Goal: Navigation & Orientation: Find specific page/section

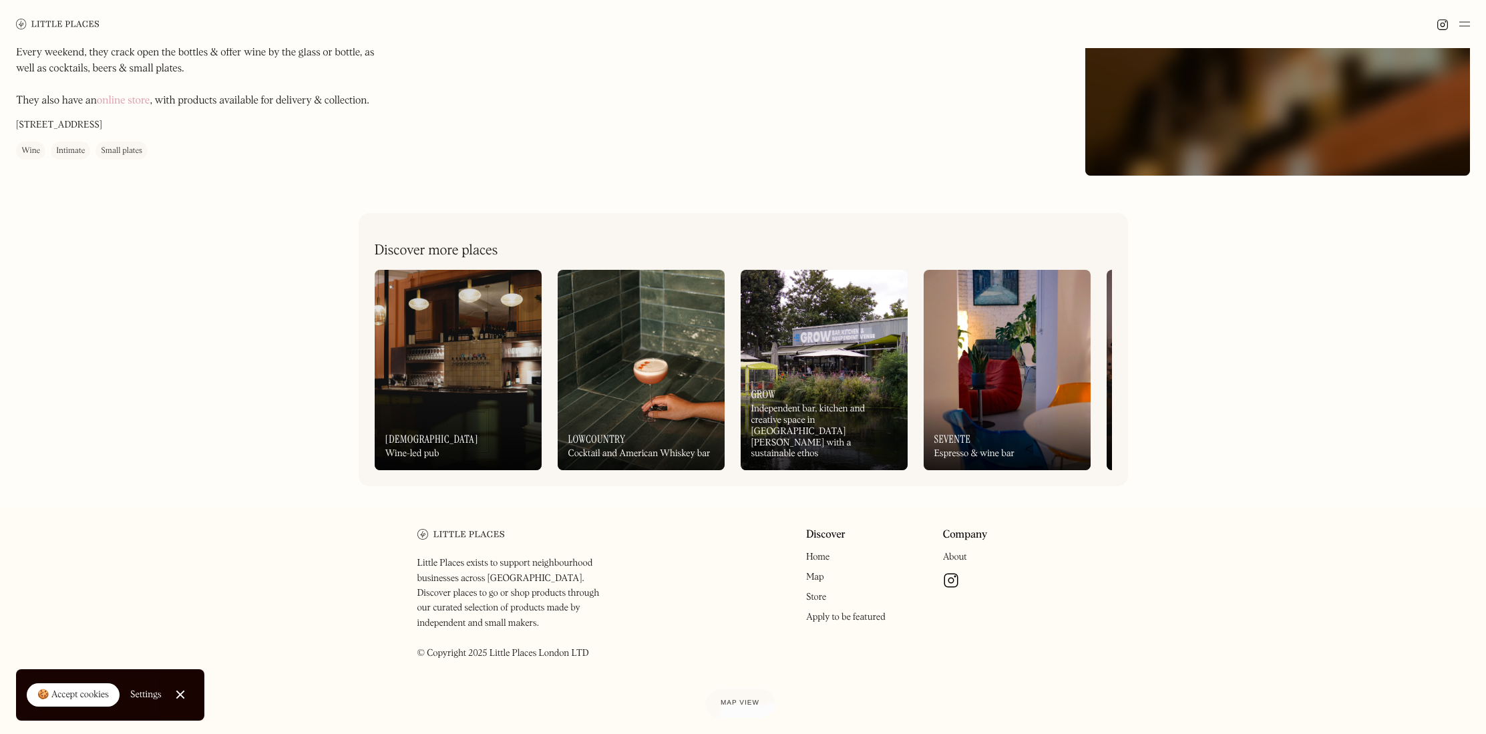
scroll to position [878, 0]
click at [480, 374] on img at bounding box center [458, 370] width 167 height 200
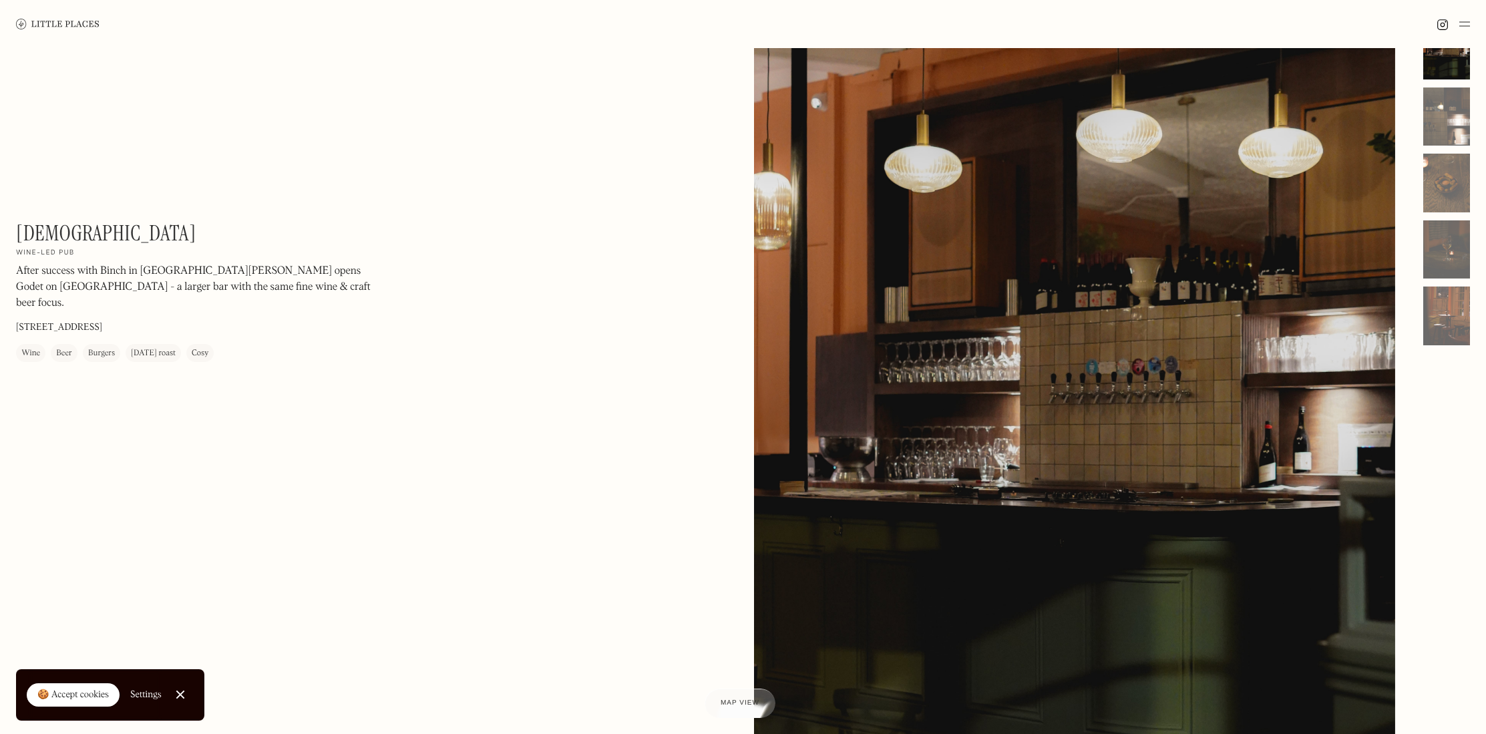
scroll to position [47, 1]
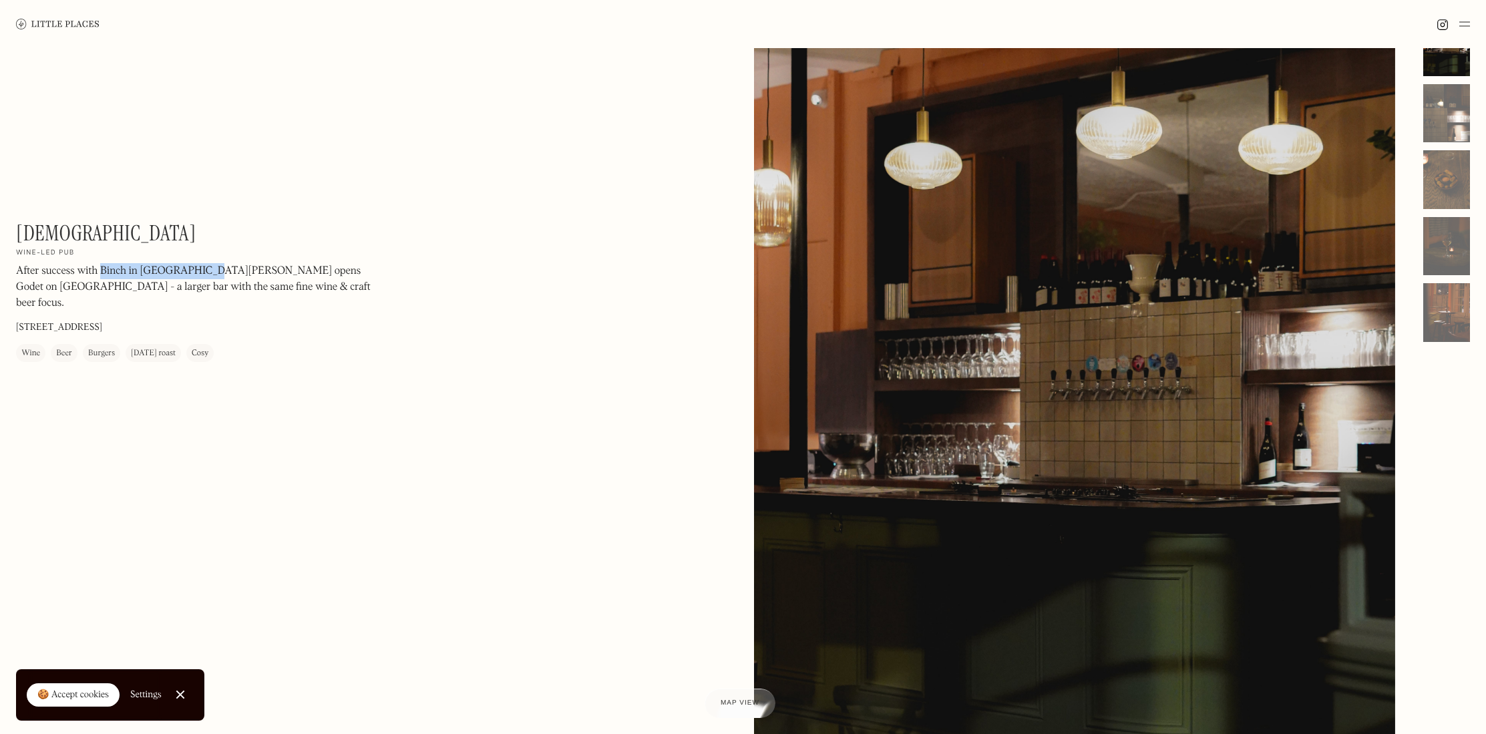
drag, startPoint x: 99, startPoint y: 268, endPoint x: 203, endPoint y: 265, distance: 104.2
click at [203, 265] on p "After success with Binch in [GEOGRAPHIC_DATA][PERSON_NAME] opens Godet on [GEOG…" at bounding box center [196, 287] width 361 height 48
copy p "Binch in London Fields"
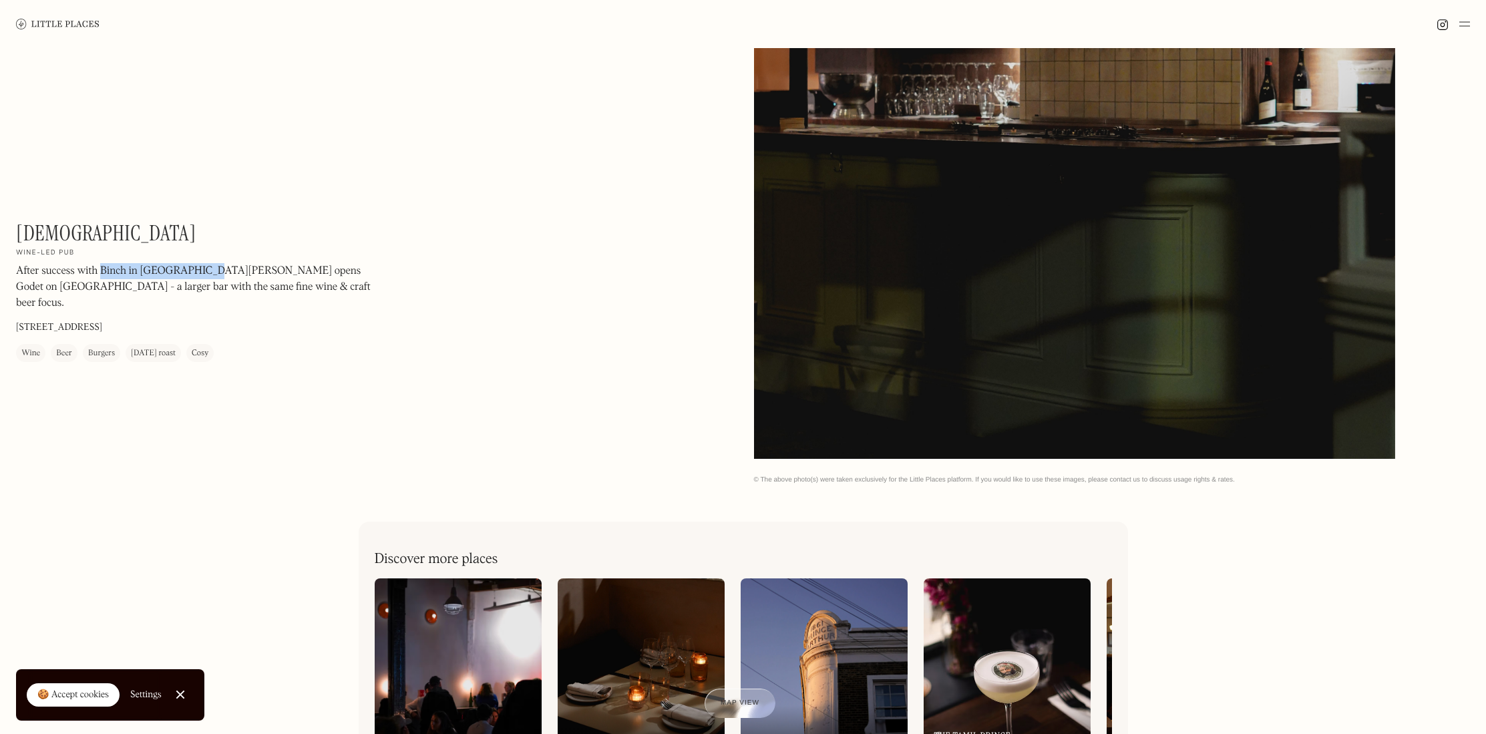
scroll to position [394, 0]
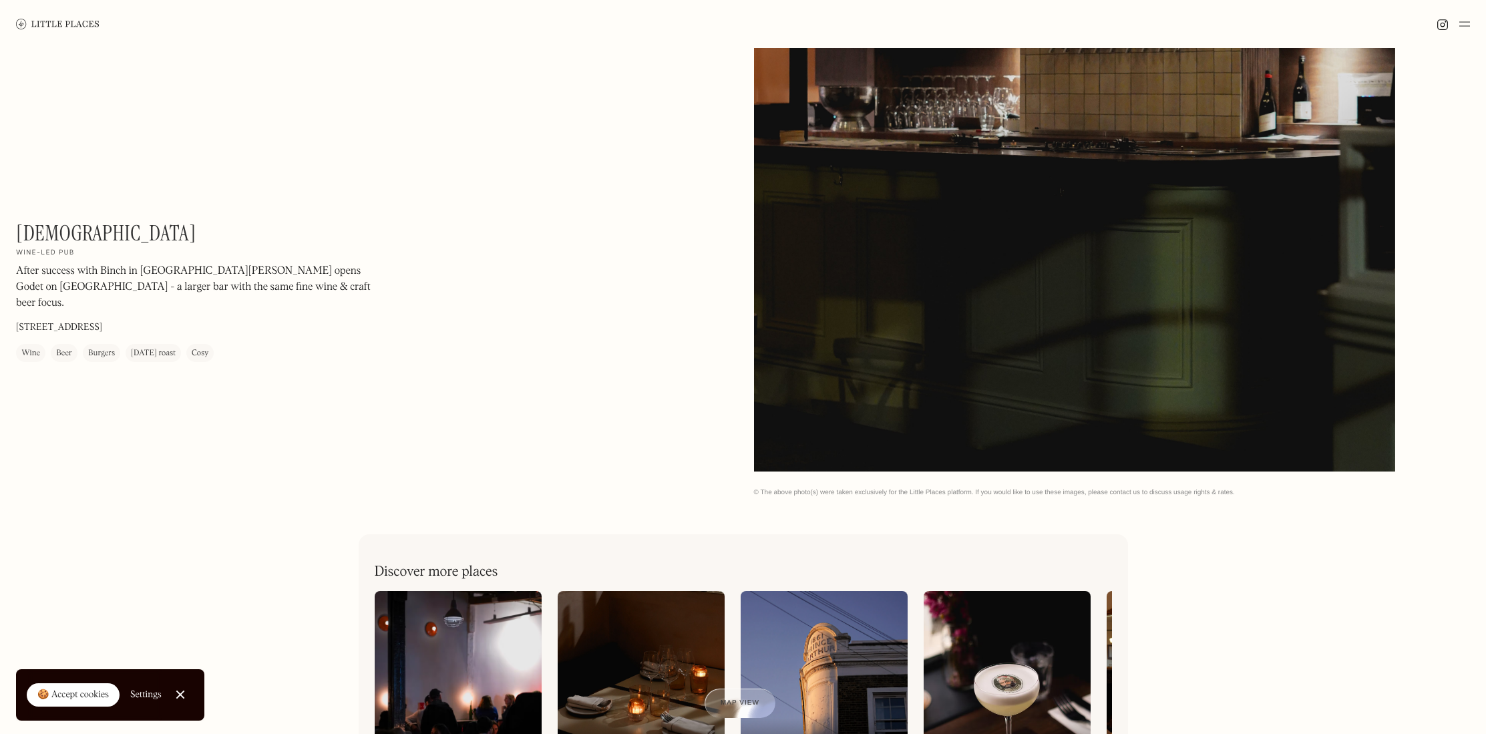
click at [1311, 210] on div at bounding box center [1074, 70] width 641 height 801
click at [60, 224] on h1 "[DEMOGRAPHIC_DATA]" at bounding box center [106, 232] width 180 height 25
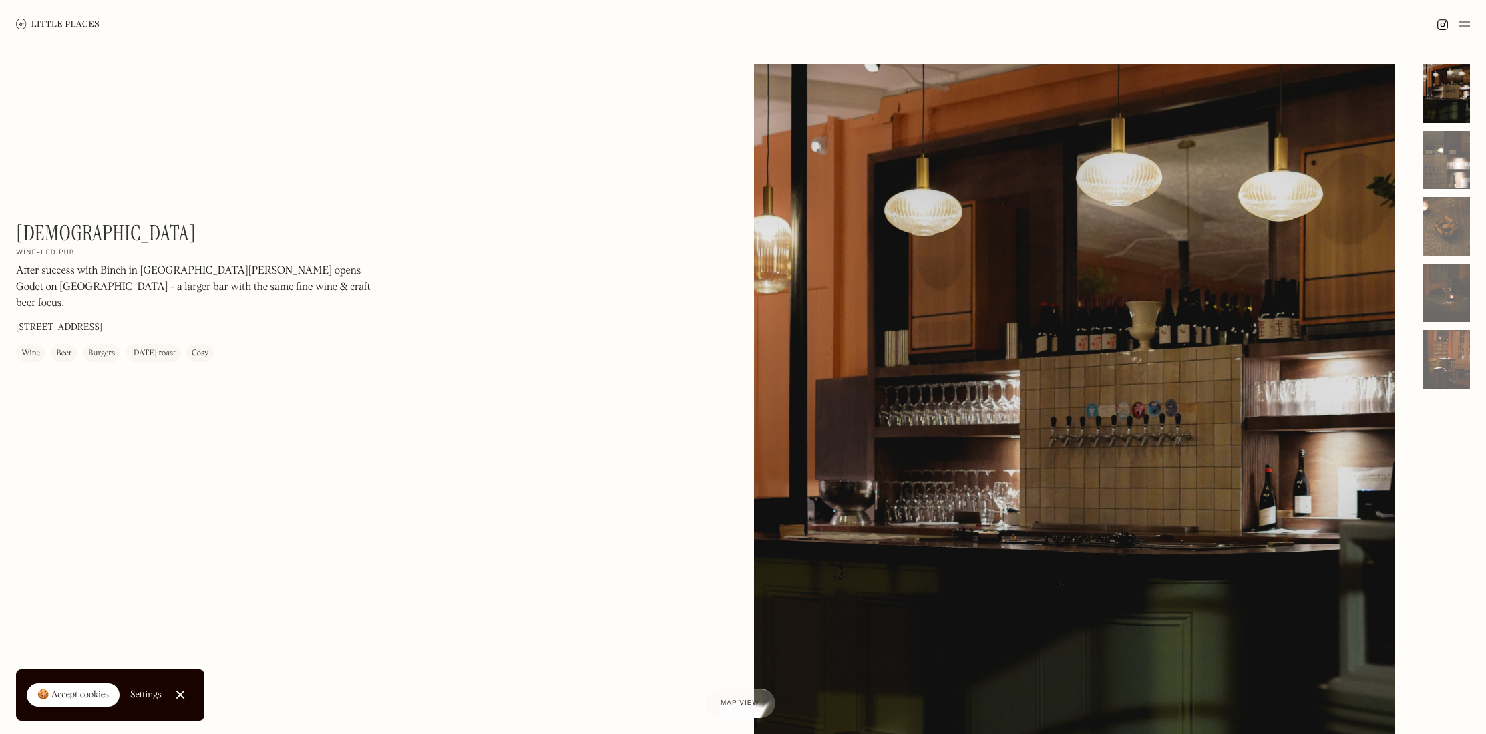
scroll to position [-1, 0]
click at [1163, 373] on div at bounding box center [1074, 464] width 641 height 801
click at [1445, 112] on div at bounding box center [1446, 93] width 47 height 59
click at [27, 25] on img at bounding box center [57, 24] width 83 height 10
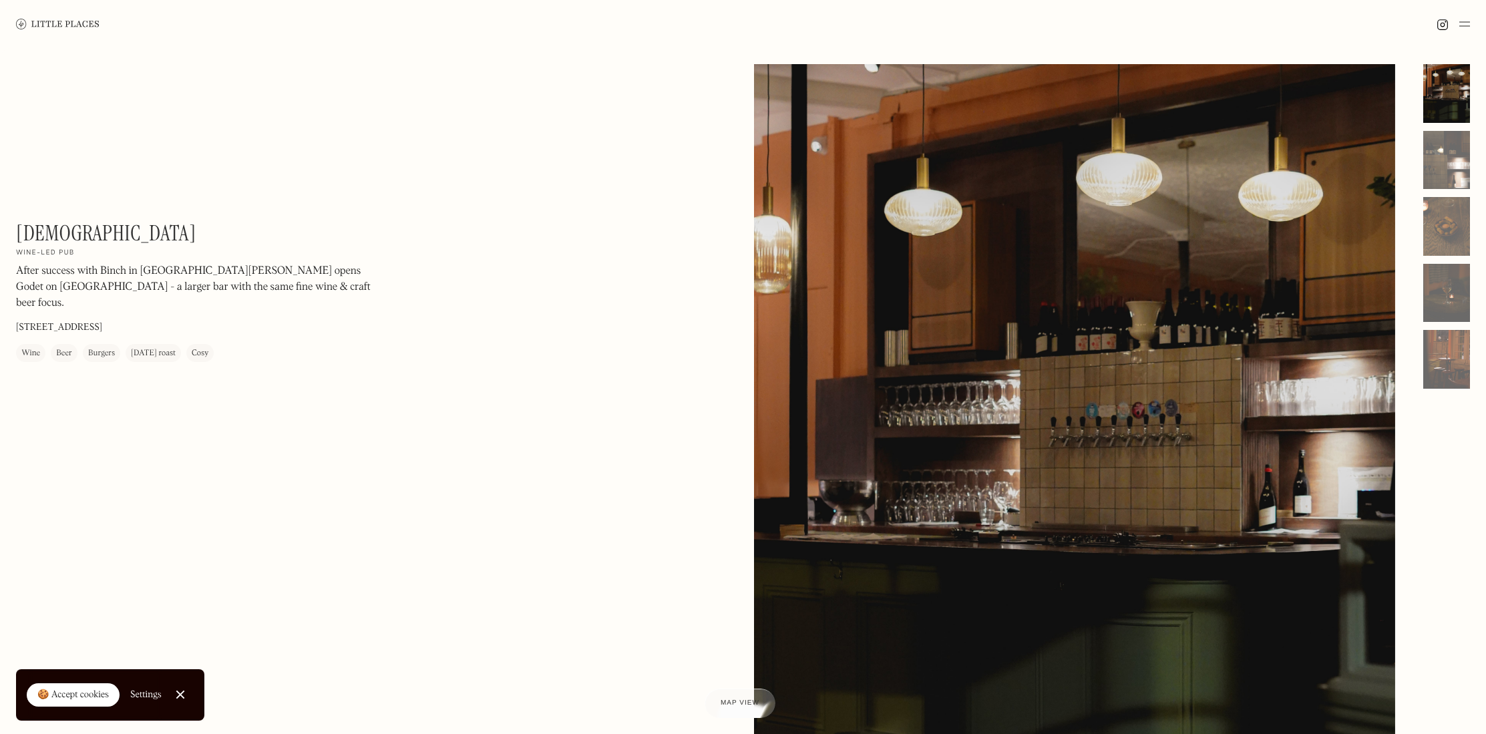
click at [1452, 260] on div at bounding box center [1446, 226] width 47 height 325
click at [1453, 228] on div at bounding box center [1446, 226] width 47 height 59
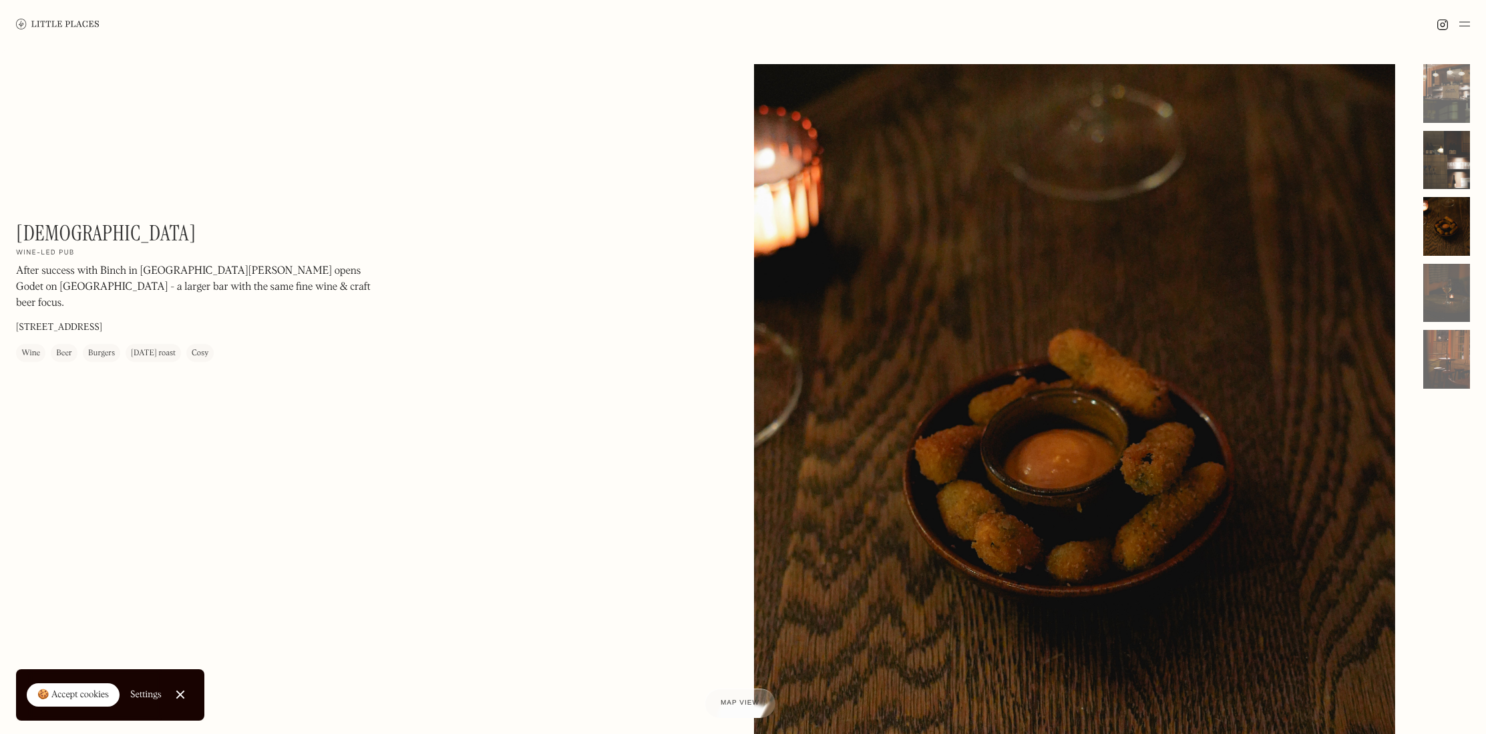
click at [1455, 144] on div at bounding box center [1446, 160] width 47 height 59
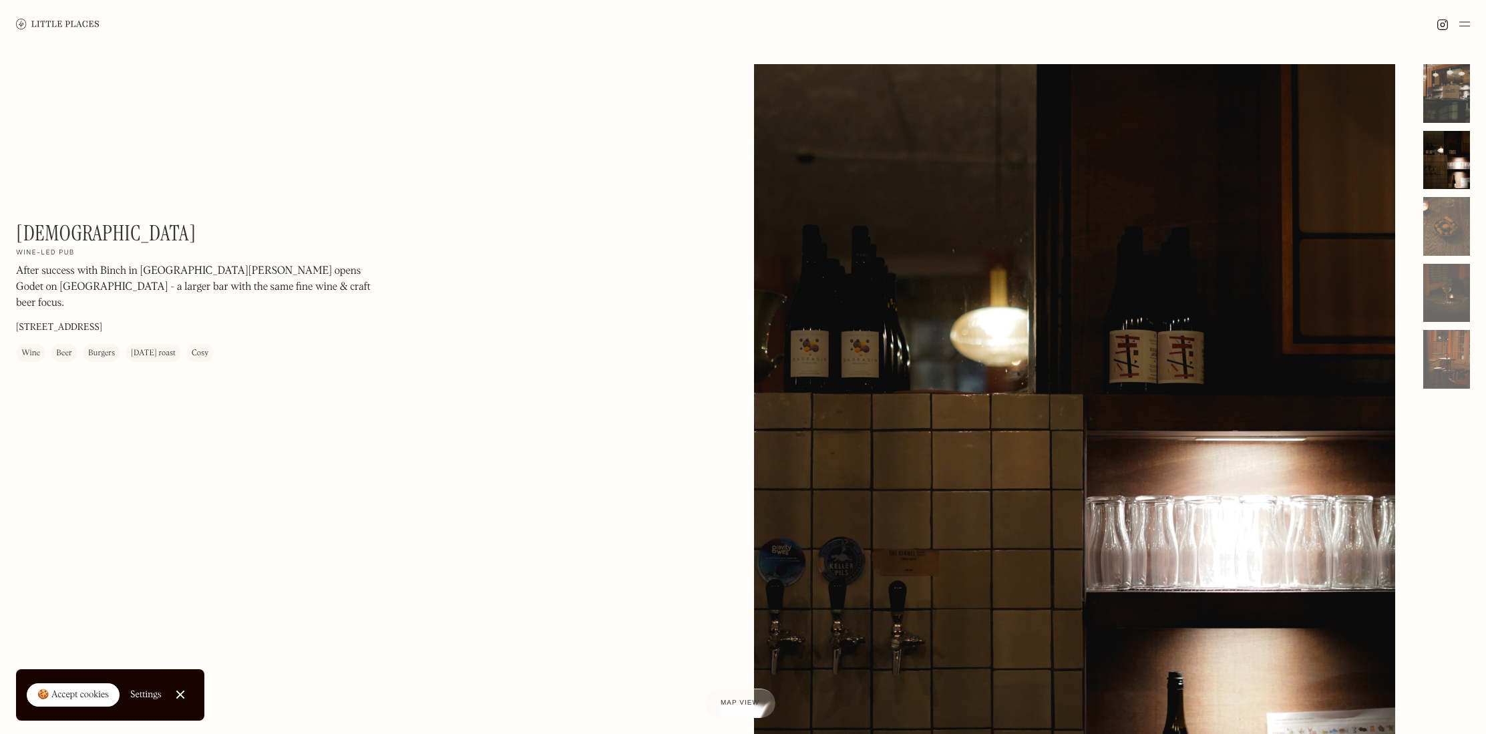
click at [1456, 84] on div at bounding box center [1446, 93] width 47 height 59
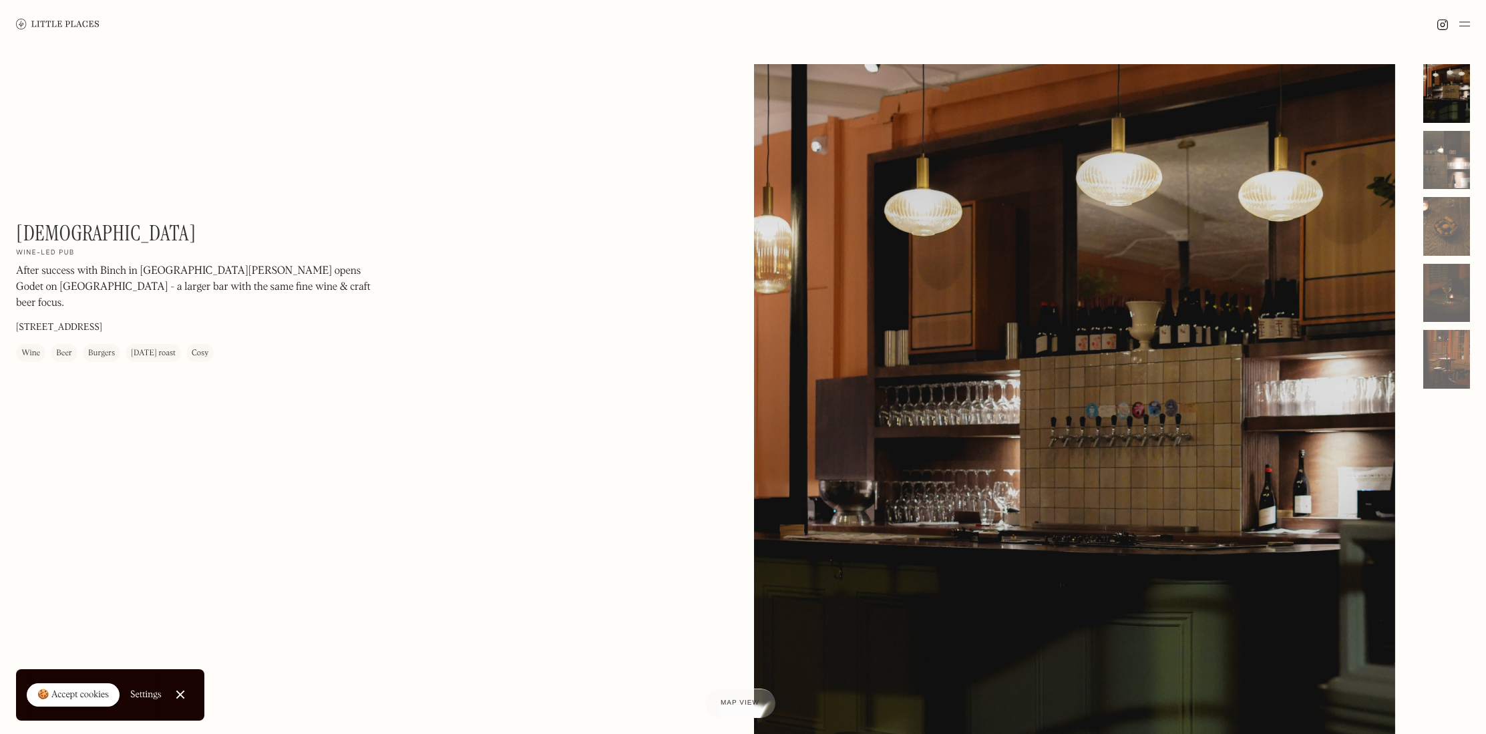
click at [1457, 25] on div at bounding box center [1452, 24] width 33 height 16
click at [1463, 22] on img at bounding box center [1464, 24] width 11 height 16
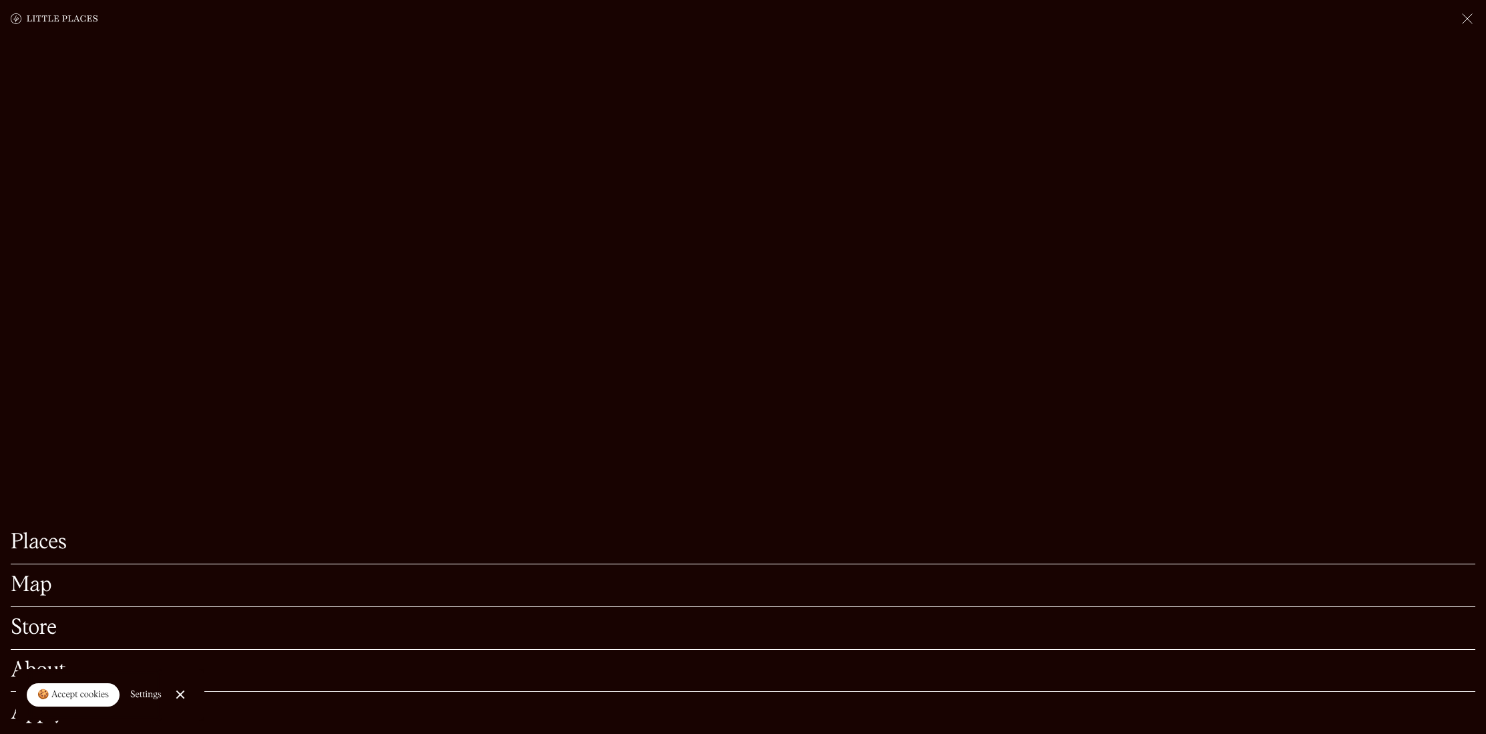
scroll to position [376, 0]
click at [186, 701] on link "Close Cookie Popup" at bounding box center [180, 694] width 27 height 27
click at [1461, 15] on img at bounding box center [1467, 19] width 16 height 16
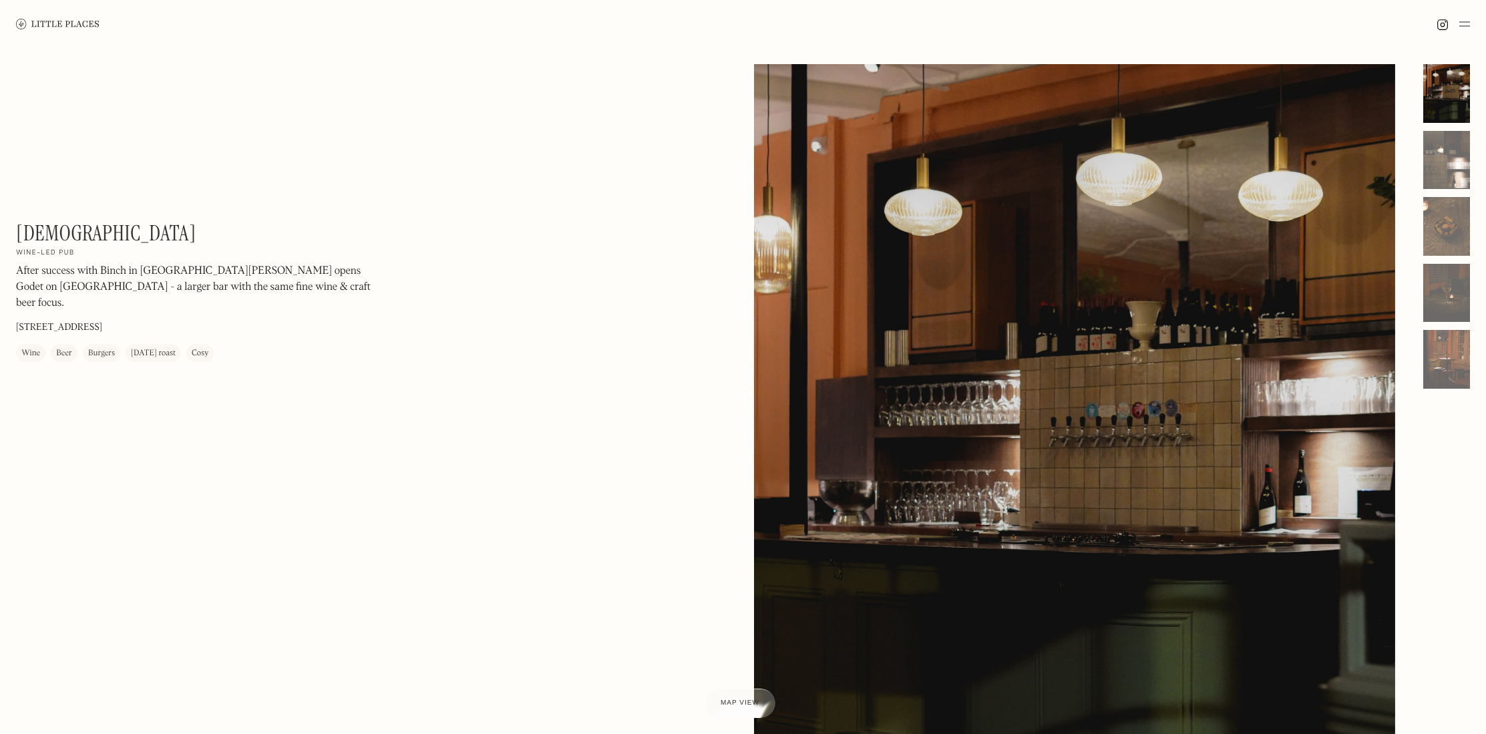
click at [1463, 15] on div at bounding box center [743, 24] width 1486 height 48
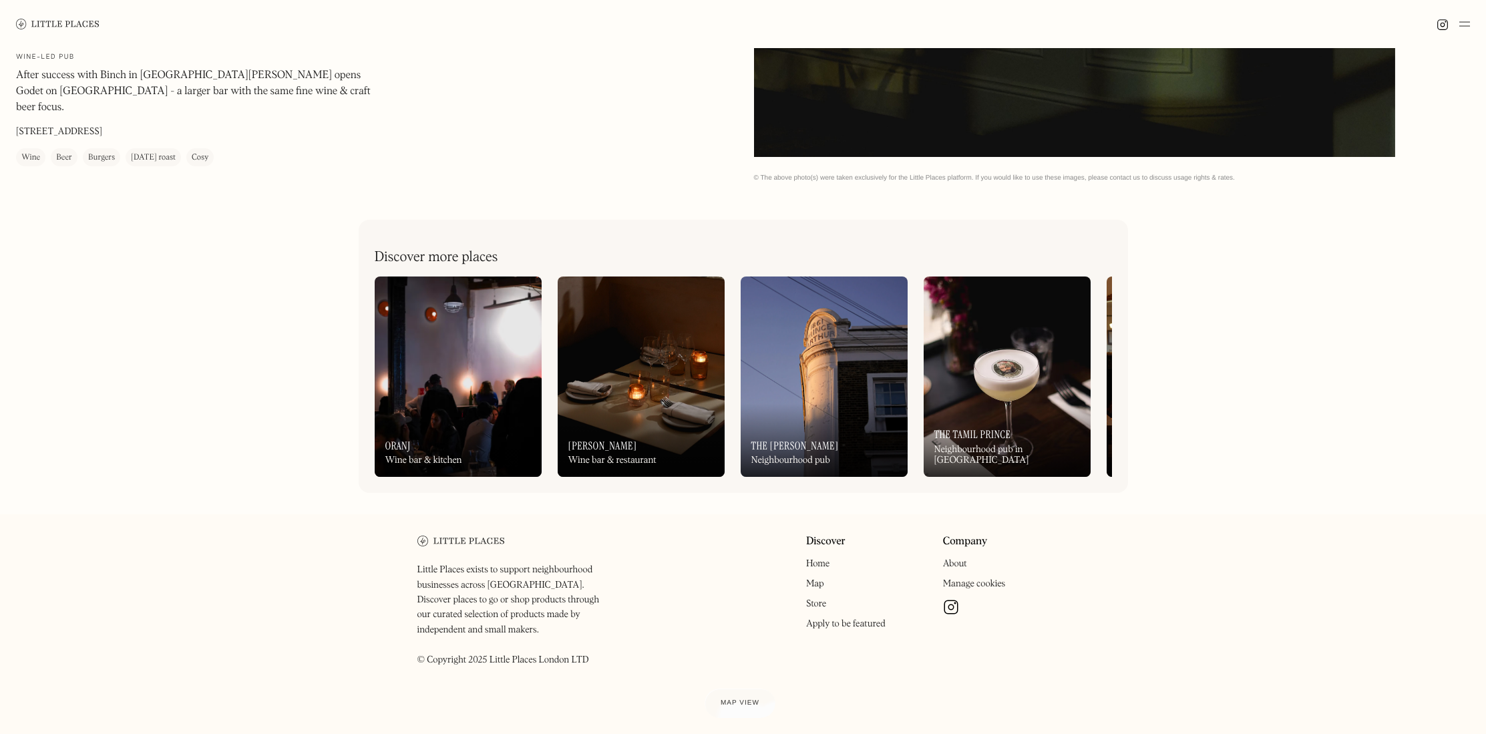
scroll to position [709, 0]
click at [623, 365] on img at bounding box center [641, 376] width 167 height 200
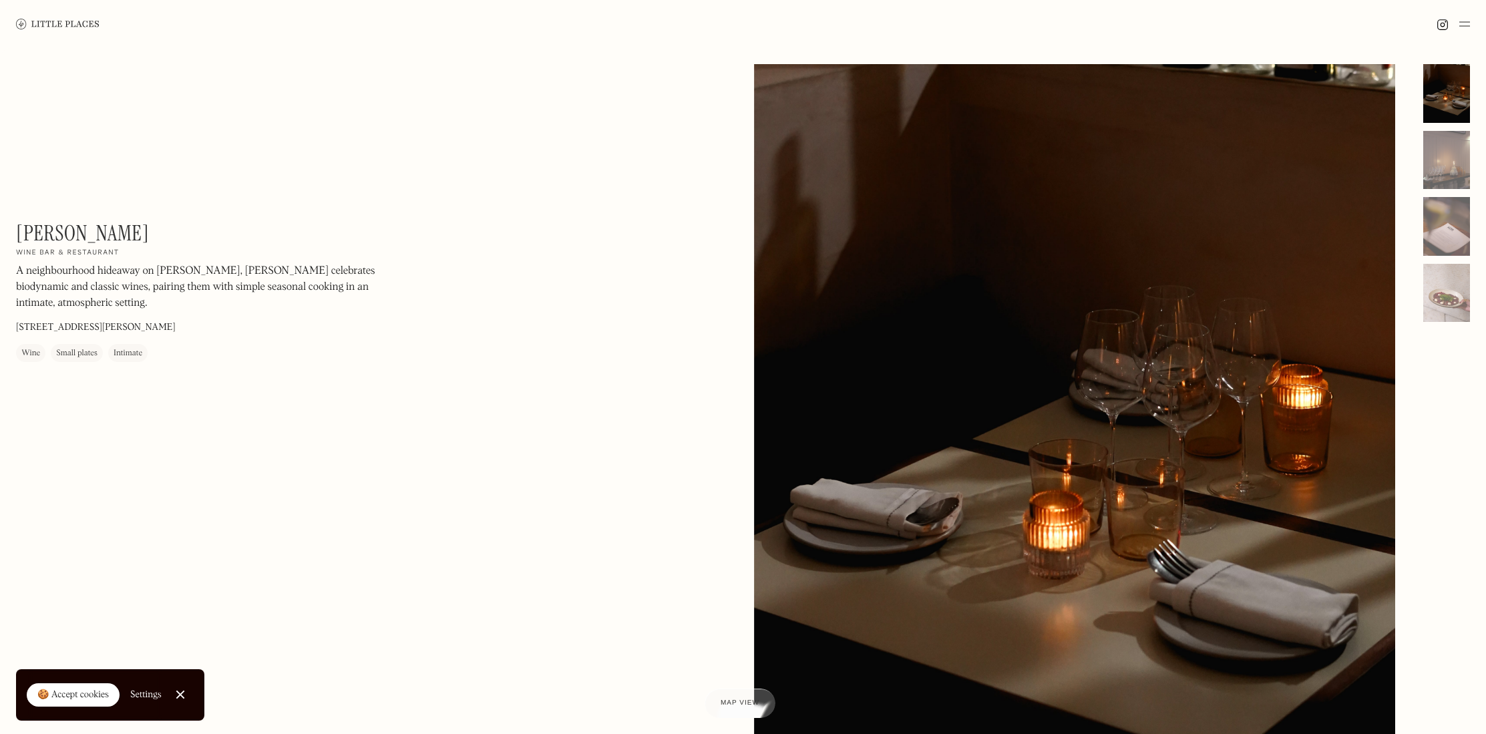
click at [173, 689] on link "Close Cookie Popup" at bounding box center [180, 694] width 27 height 27
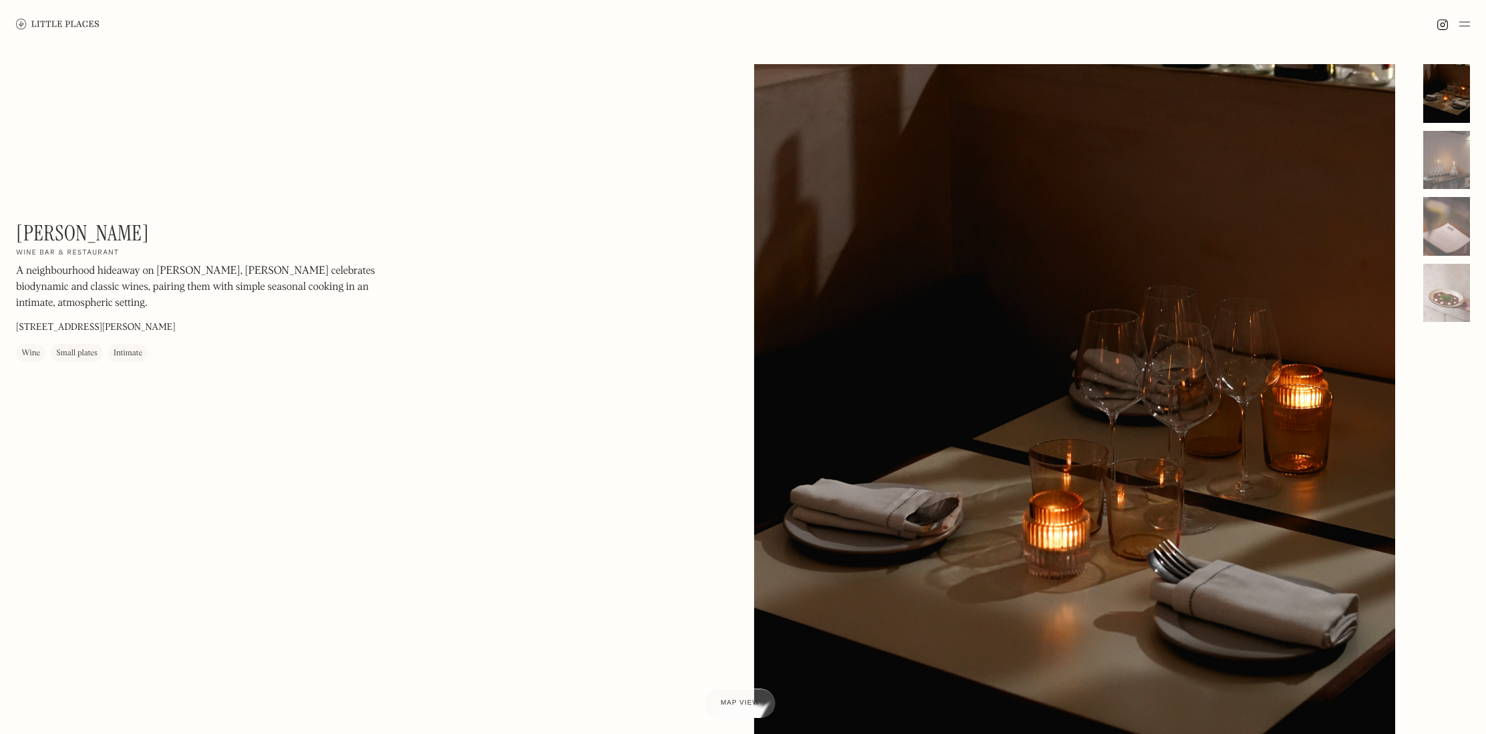
click at [1465, 20] on img at bounding box center [1464, 24] width 11 height 16
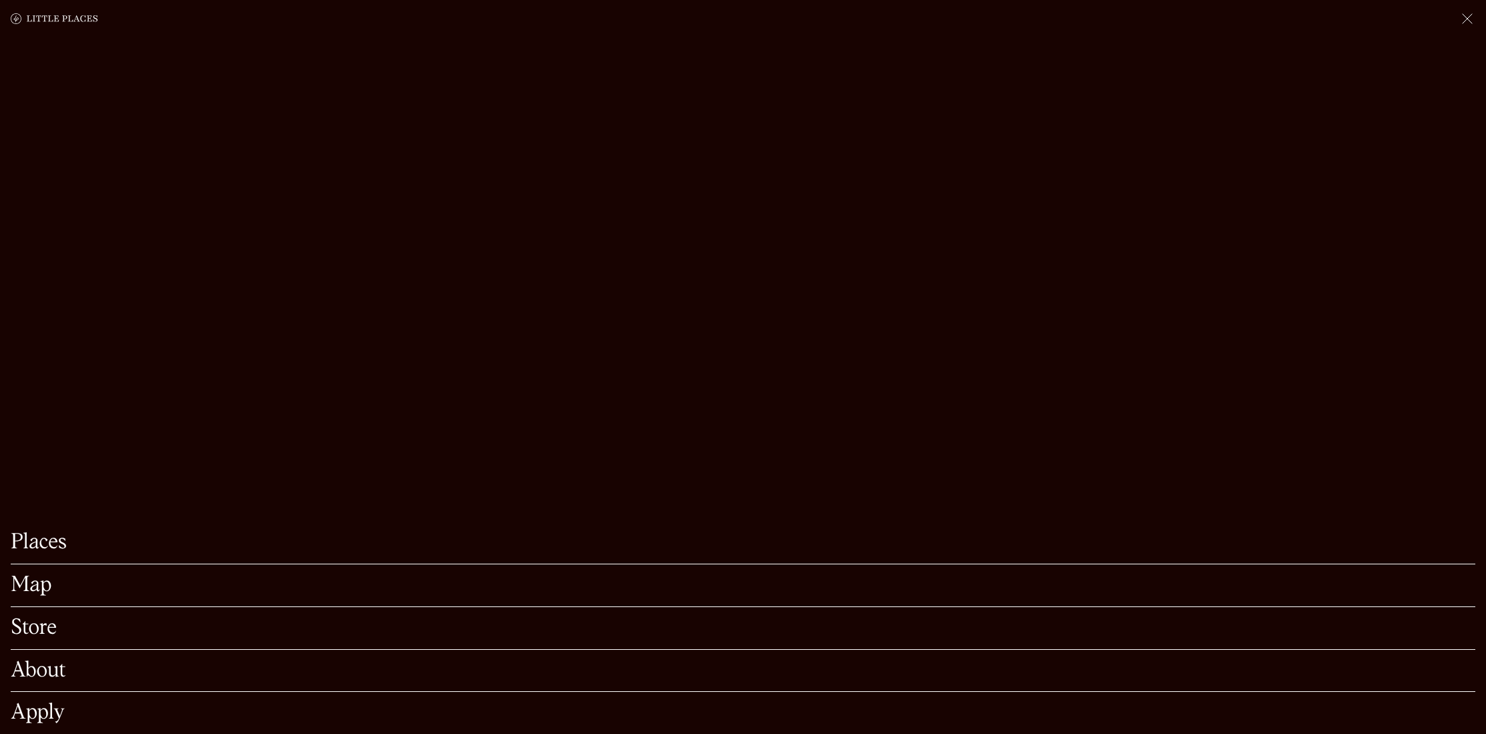
scroll to position [6, 0]
click at [534, 268] on div "Places Map Store About Apply" at bounding box center [743, 367] width 1486 height 734
click at [1463, 21] on img at bounding box center [1467, 19] width 16 height 16
